Goal: Task Accomplishment & Management: Manage account settings

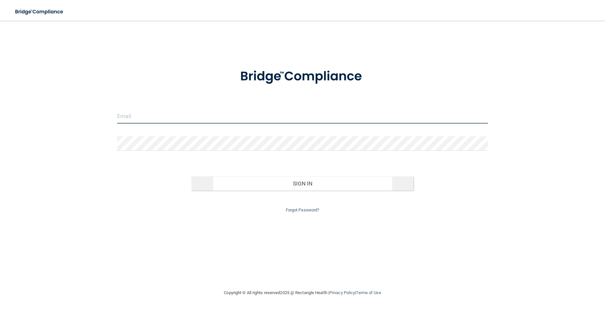
type input "[EMAIL_ADDRESS][DOMAIN_NAME]"
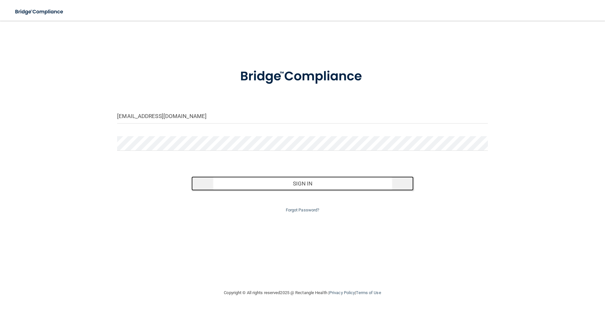
click at [289, 184] on button "Sign In" at bounding box center [302, 183] width 222 height 14
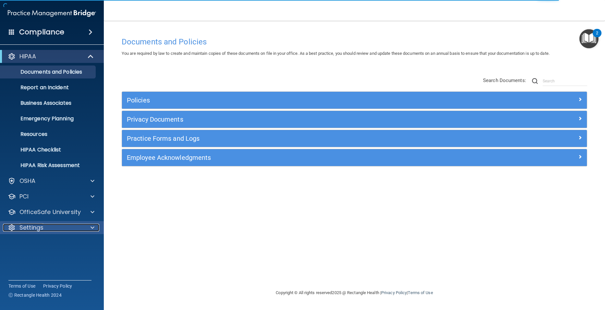
click at [35, 225] on p "Settings" at bounding box center [31, 228] width 24 height 8
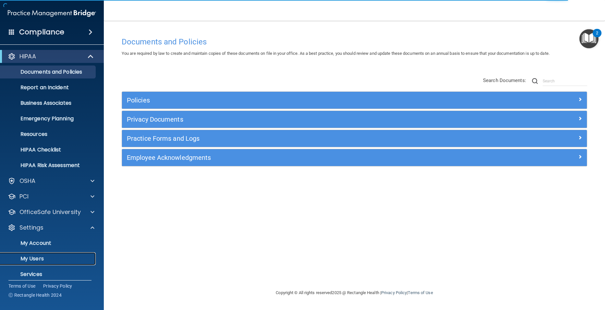
click at [30, 257] on p "My Users" at bounding box center [48, 259] width 89 height 6
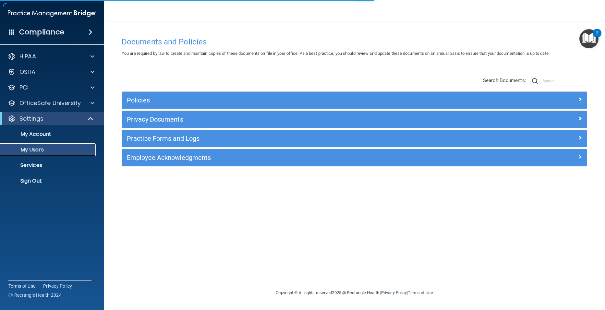
select select "20"
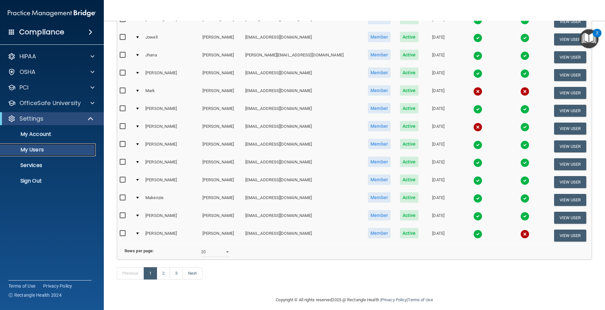
scroll to position [227, 0]
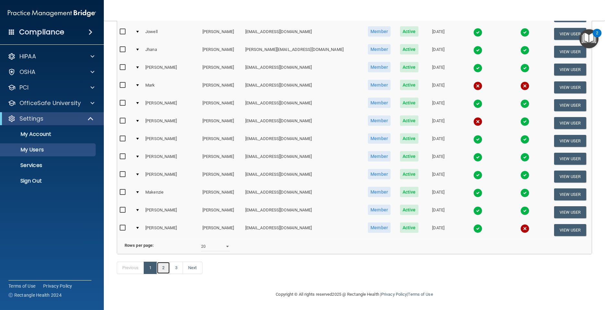
click at [163, 271] on link "2" at bounding box center [163, 268] width 13 height 12
select select "20"
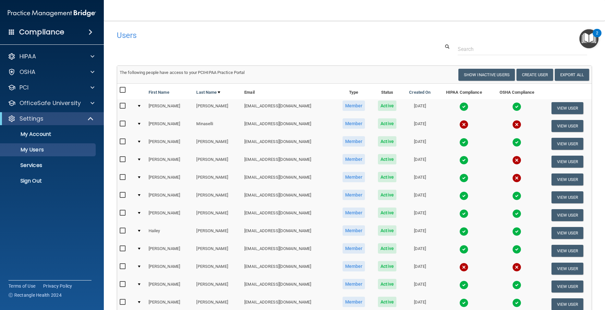
scroll to position [32, 0]
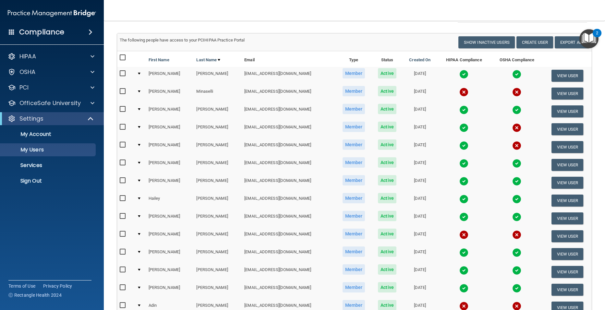
click at [124, 91] on input "checkbox" at bounding box center [123, 91] width 7 height 5
checkbox input "true"
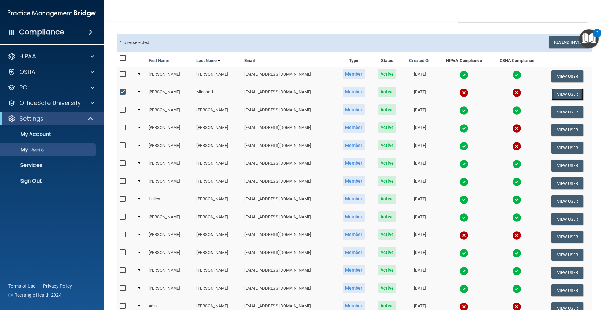
click at [565, 92] on button "View User" at bounding box center [567, 94] width 32 height 12
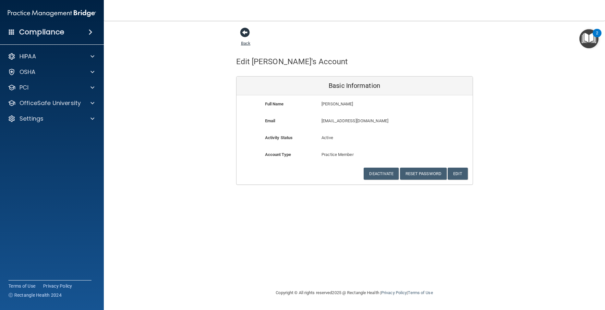
click at [247, 30] on span at bounding box center [245, 33] width 10 height 10
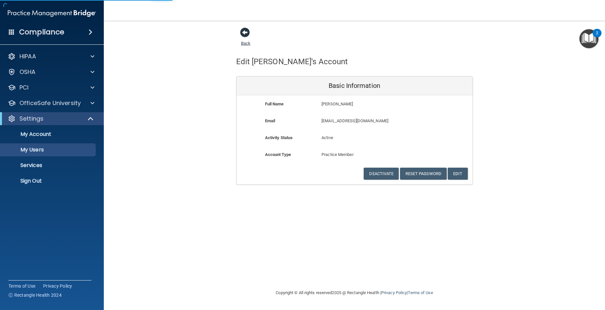
select select "20"
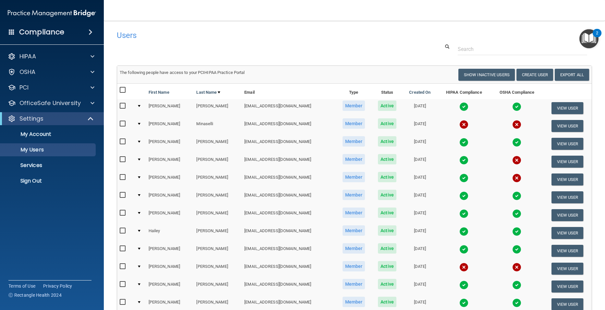
click at [123, 122] on input "checkbox" at bounding box center [123, 123] width 7 height 5
checkbox input "true"
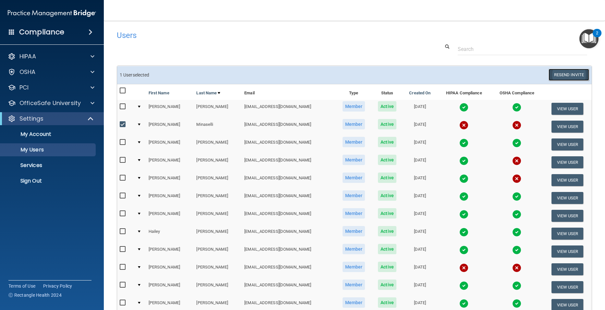
click at [569, 75] on button "Resend Invite" at bounding box center [568, 75] width 41 height 12
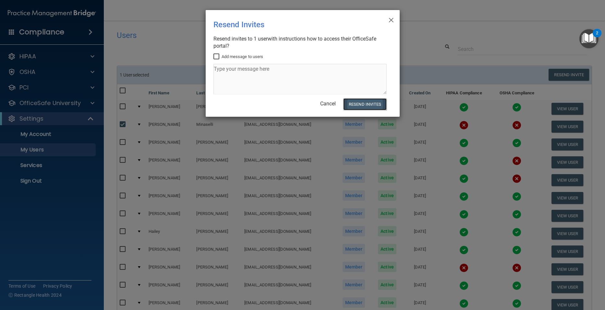
click at [354, 102] on button "Resend Invites" at bounding box center [364, 104] width 43 height 12
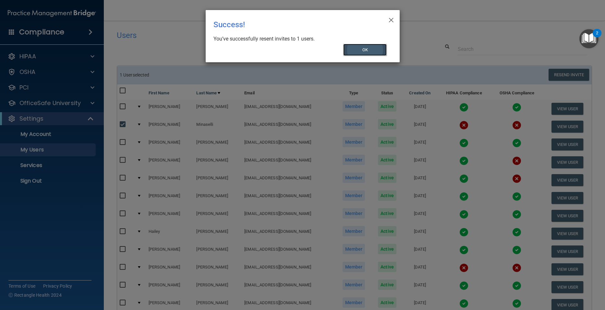
click at [362, 53] on button "OK" at bounding box center [364, 50] width 43 height 12
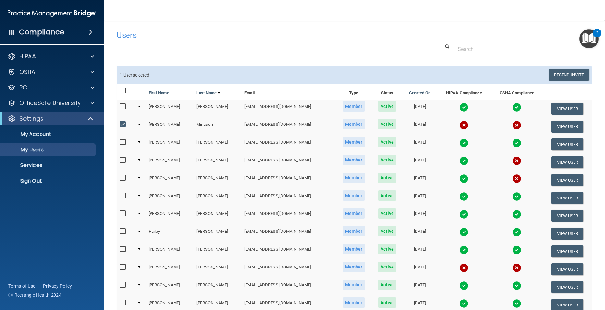
click at [259, 39] on h4 "Users" at bounding box center [253, 35] width 273 height 8
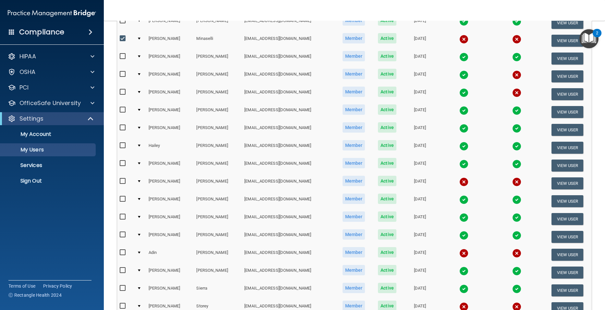
scroll to position [97, 0]
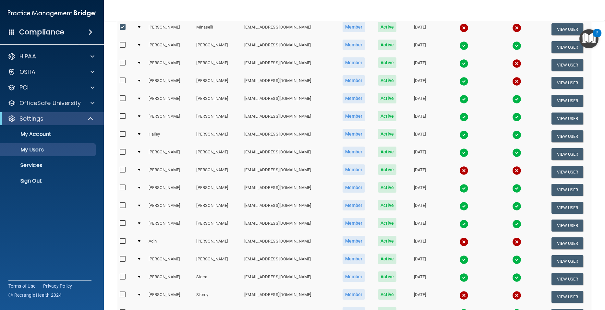
click at [459, 207] on img at bounding box center [463, 206] width 9 height 9
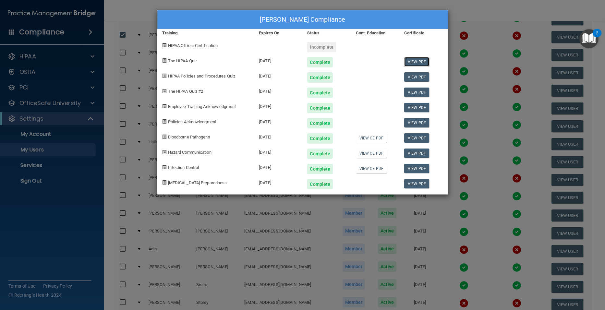
click at [420, 61] on link "View PDF" at bounding box center [416, 61] width 25 height 9
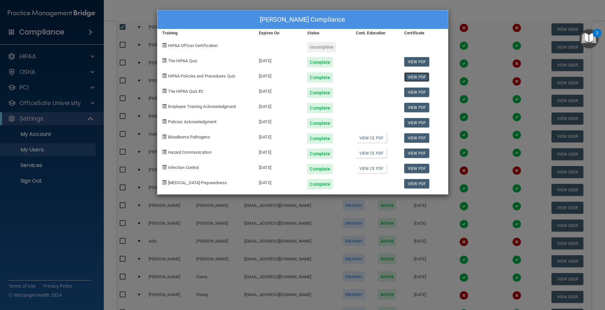
click at [422, 76] on link "View PDF" at bounding box center [416, 76] width 25 height 9
click at [409, 94] on link "View PDF" at bounding box center [416, 92] width 25 height 9
click at [420, 108] on link "View PDF" at bounding box center [416, 107] width 25 height 9
click at [415, 121] on link "View PDF" at bounding box center [416, 122] width 25 height 9
click at [419, 139] on link "View PDF" at bounding box center [416, 137] width 25 height 9
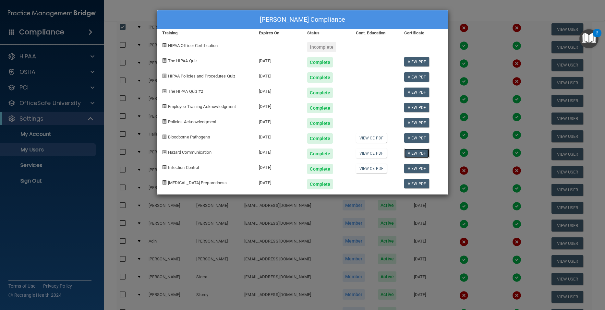
click at [424, 151] on link "View PDF" at bounding box center [416, 153] width 25 height 9
click at [416, 169] on link "View PDF" at bounding box center [416, 168] width 25 height 9
click at [415, 181] on link "View PDF" at bounding box center [416, 183] width 25 height 9
click at [517, 10] on div "[PERSON_NAME] Compliance Training Expires On Status Cont. Education Certificate…" at bounding box center [302, 155] width 605 height 310
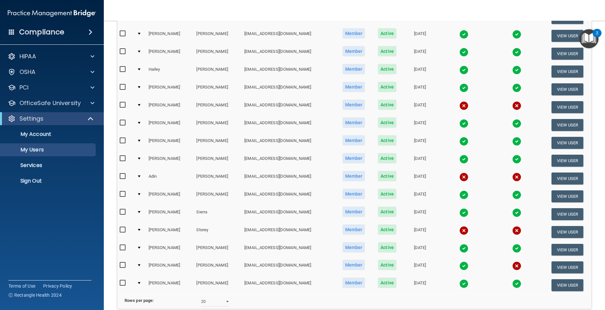
scroll to position [195, 0]
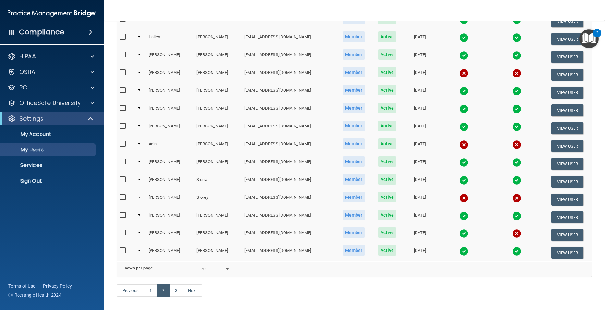
click at [459, 215] on img at bounding box center [463, 215] width 9 height 9
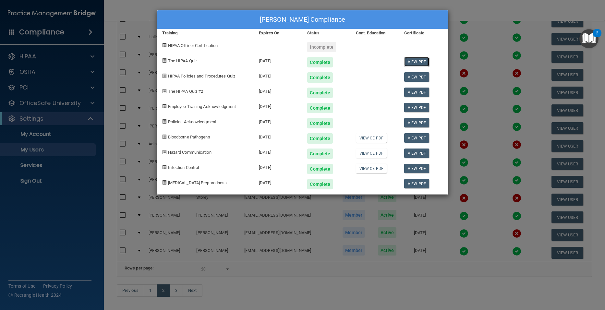
click at [417, 61] on link "View PDF" at bounding box center [416, 61] width 25 height 9
click at [413, 77] on link "View PDF" at bounding box center [416, 76] width 25 height 9
click at [428, 91] on div "View PDF" at bounding box center [423, 90] width 48 height 15
click at [421, 90] on link "View PDF" at bounding box center [416, 92] width 25 height 9
click at [414, 107] on link "View PDF" at bounding box center [416, 107] width 25 height 9
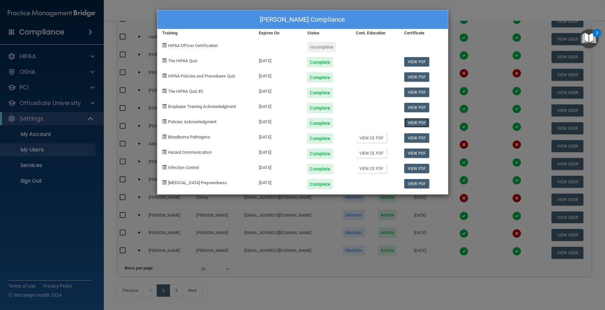
click at [414, 122] on link "View PDF" at bounding box center [416, 122] width 25 height 9
click at [417, 136] on link "View PDF" at bounding box center [416, 137] width 25 height 9
click at [419, 148] on div "View PDF" at bounding box center [423, 151] width 48 height 15
click at [419, 151] on link "View PDF" at bounding box center [416, 153] width 25 height 9
click at [417, 167] on link "View PDF" at bounding box center [416, 168] width 25 height 9
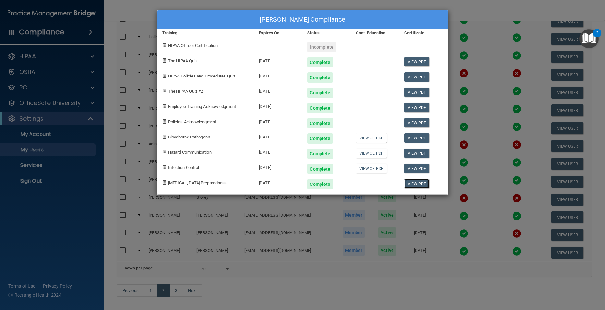
click at [418, 186] on link "View PDF" at bounding box center [416, 183] width 25 height 9
click at [486, 77] on div "[PERSON_NAME] Compliance Training Expires On Status Cont. Education Certificate…" at bounding box center [302, 155] width 605 height 310
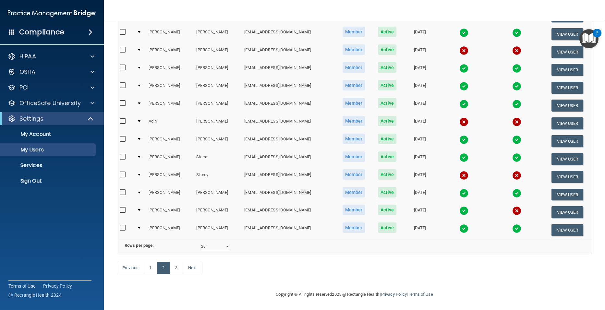
scroll to position [227, 0]
click at [175, 273] on link "3" at bounding box center [176, 268] width 13 height 12
select select "20"
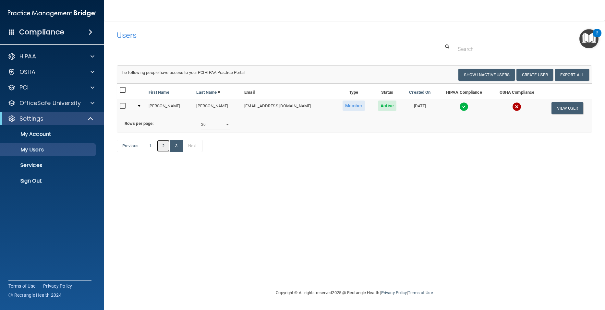
click at [163, 152] on link "2" at bounding box center [163, 146] width 13 height 12
select select "20"
